Goal: Information Seeking & Learning: Learn about a topic

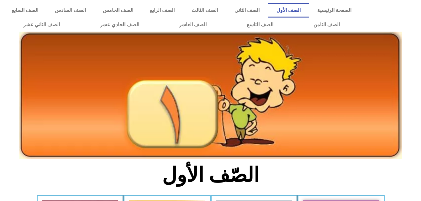
scroll to position [165, 0]
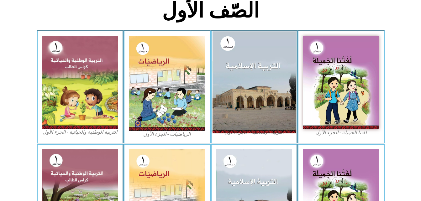
click at [264, 88] on img at bounding box center [253, 82] width 83 height 102
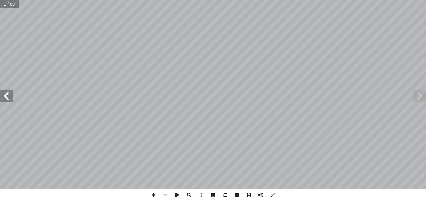
click at [5, 94] on span at bounding box center [6, 96] width 13 height 13
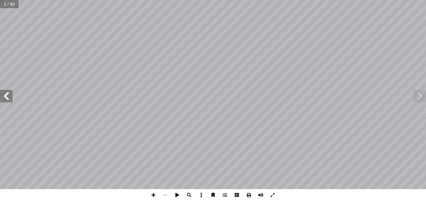
click at [5, 94] on span at bounding box center [6, 96] width 13 height 13
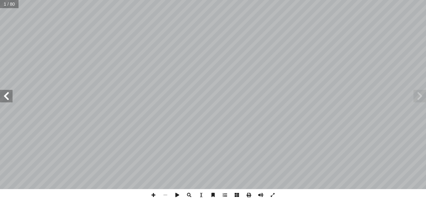
click at [5, 94] on span at bounding box center [6, 96] width 13 height 13
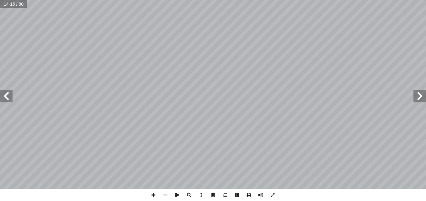
click at [5, 94] on span at bounding box center [6, 96] width 13 height 13
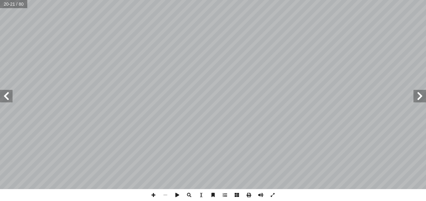
click at [5, 94] on span at bounding box center [6, 96] width 13 height 13
